Goal: Submit feedback/report problem: Submit feedback/report problem

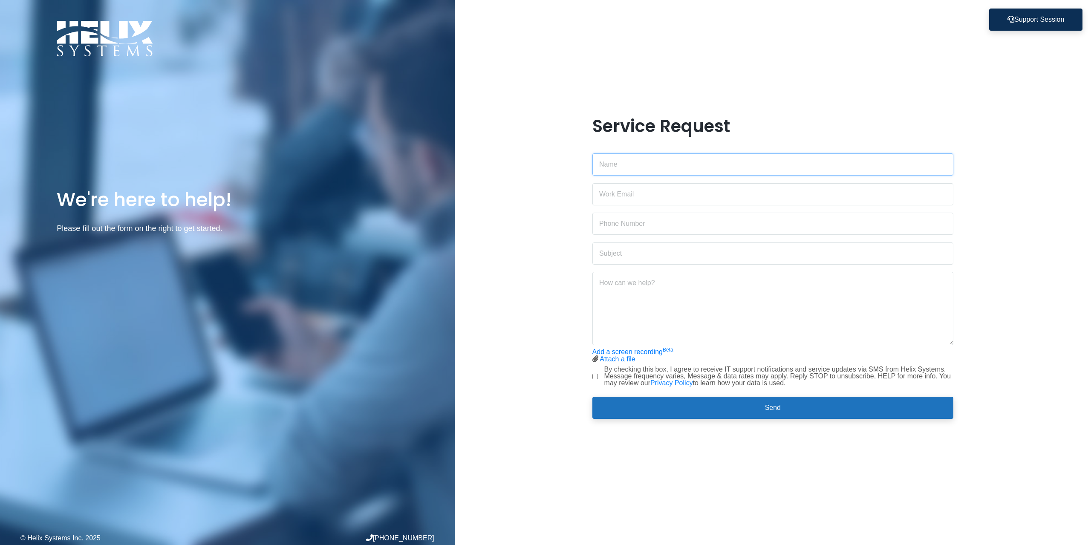
click at [630, 167] on input "text" at bounding box center [772, 164] width 361 height 22
type input "[PERSON_NAME]"
type input "[PERSON_NAME][EMAIL_ADDRESS][DOMAIN_NAME]"
type input "7188468150"
type input "Shaws emails are going to junk email"
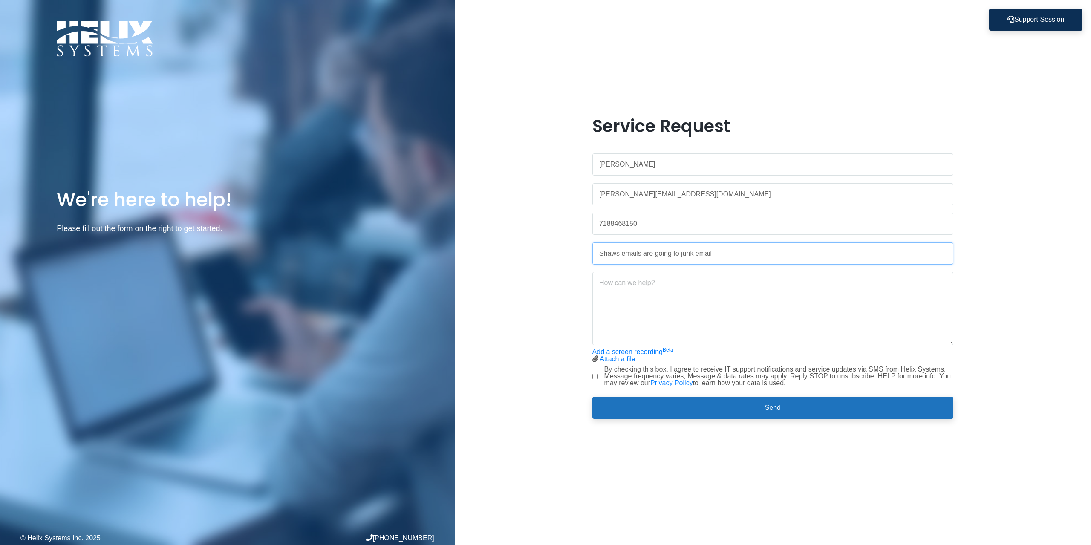
click at [592, 397] on button "Send" at bounding box center [772, 408] width 361 height 22
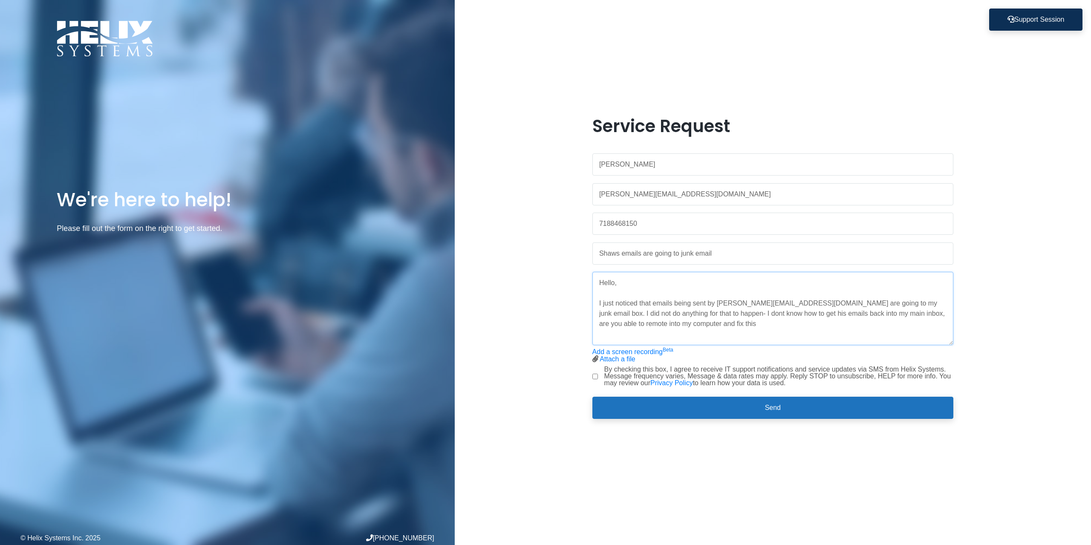
click at [691, 323] on textarea "Hello, I just noticed that emails being sent by [PERSON_NAME][EMAIL_ADDRESS][DO…" at bounding box center [772, 308] width 361 height 73
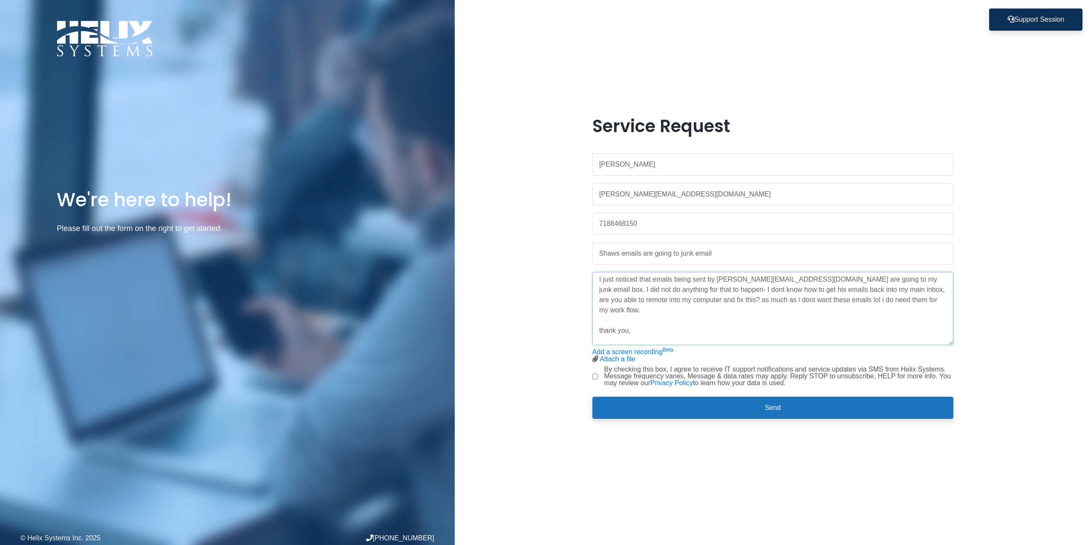
paste textarea "'t know how to get his emails back into my main inbox. Are you able to remote i…"
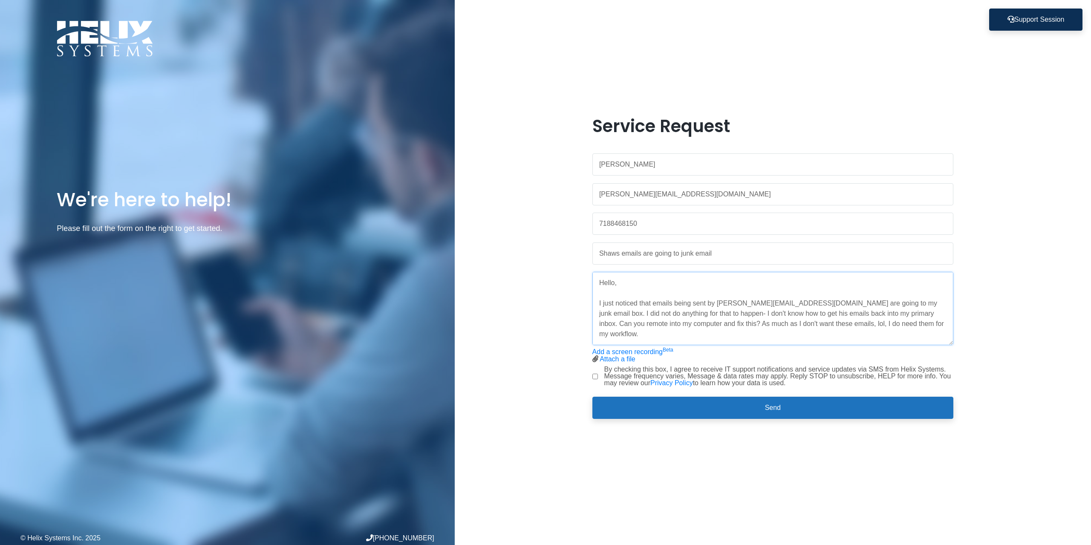
scroll to position [31, 0]
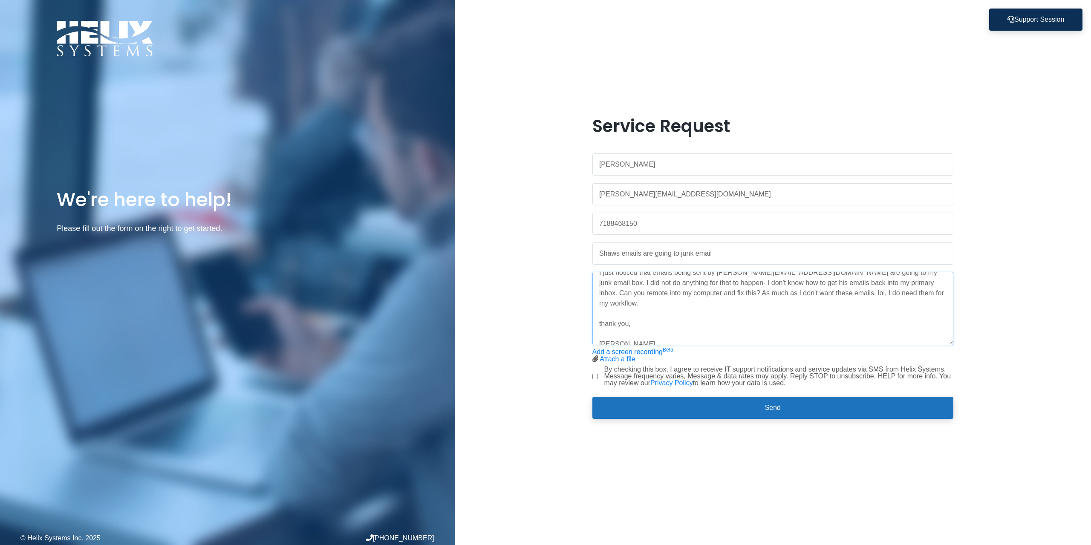
type textarea "Hello, I just noticed that emails being sent by [PERSON_NAME][EMAIL_ADDRESS][DO…"
click at [593, 377] on input "By checking this box, I agree to receive IT support notifications and service u…" at bounding box center [595, 377] width 6 height 6
checkbox input "true"
click at [776, 407] on button "Send" at bounding box center [772, 408] width 361 height 22
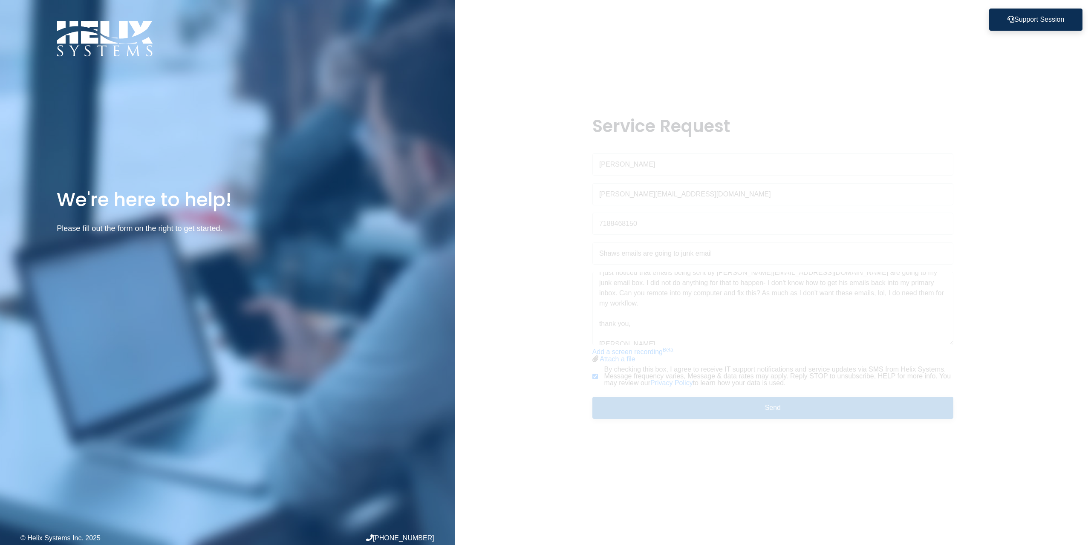
scroll to position [0, 0]
